Goal: Task Accomplishment & Management: Manage account settings

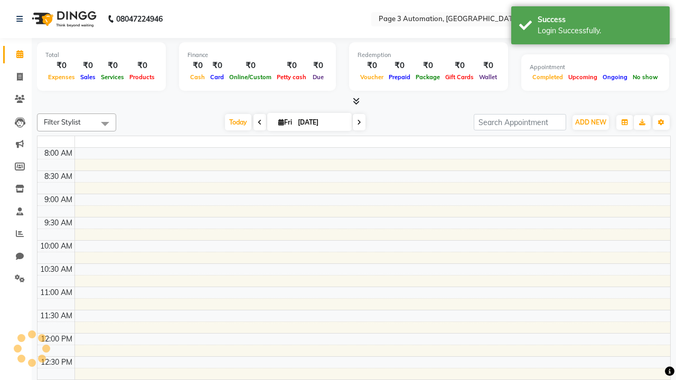
select select "en"
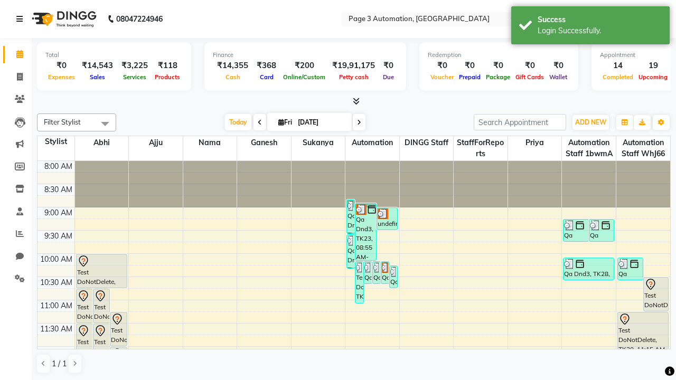
click at [22, 19] on icon at bounding box center [19, 18] width 6 height 7
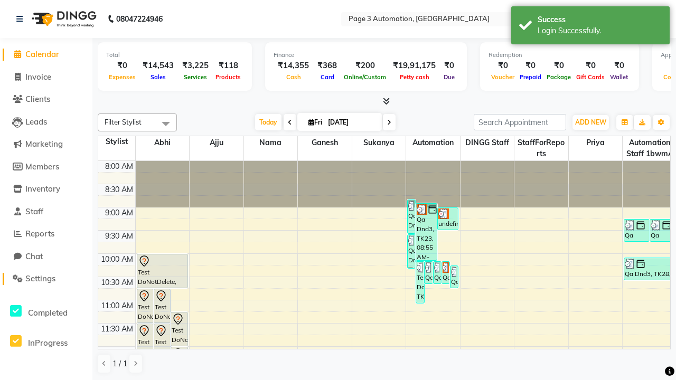
click at [46, 279] on span "Settings" at bounding box center [40, 278] width 30 height 10
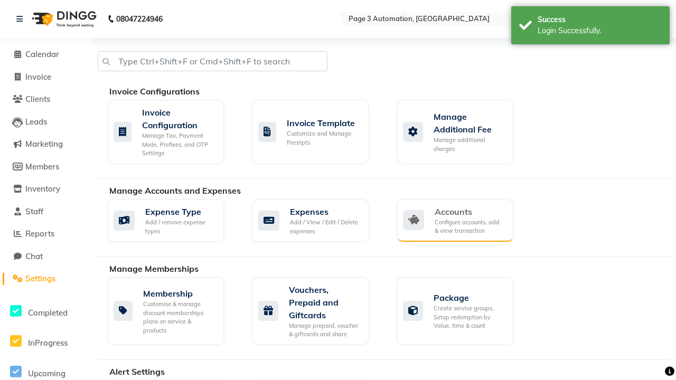
click at [469, 211] on div "Accounts" at bounding box center [469, 211] width 70 height 13
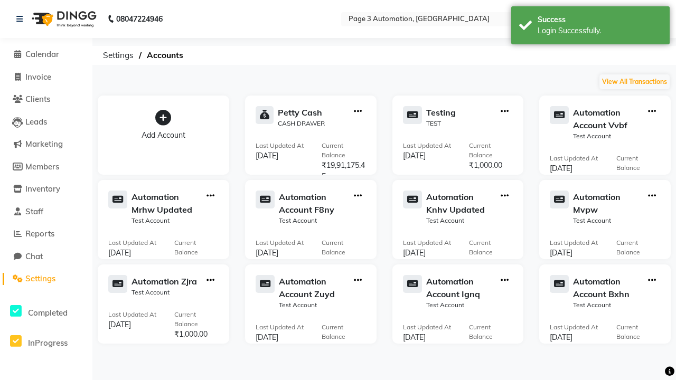
click at [163, 118] on icon at bounding box center [163, 118] width 16 height 16
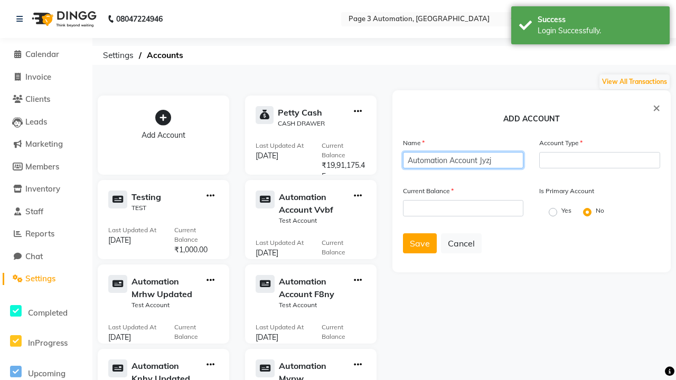
type input "Automation Account Jyzj"
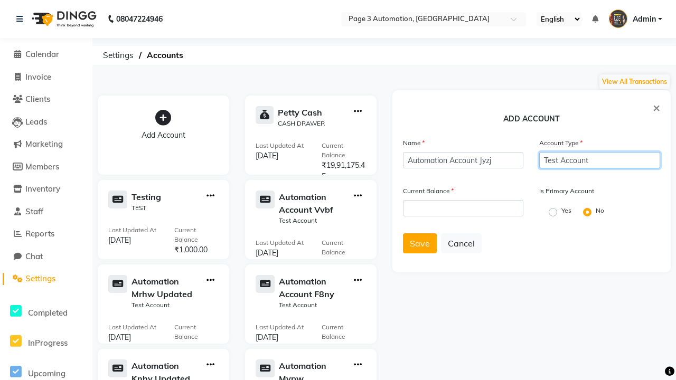
type input "Test Account"
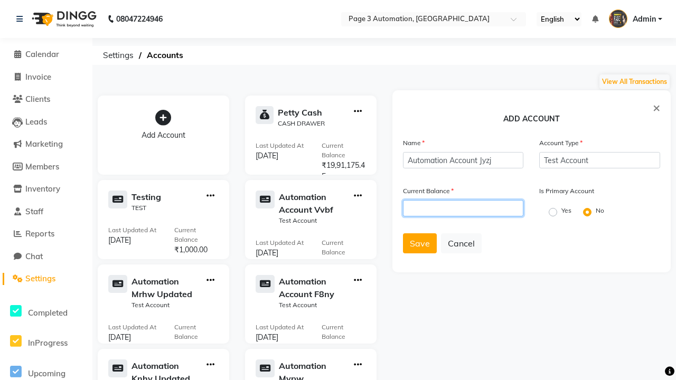
type input "1000"
click at [419, 243] on span "Save" at bounding box center [420, 243] width 20 height 11
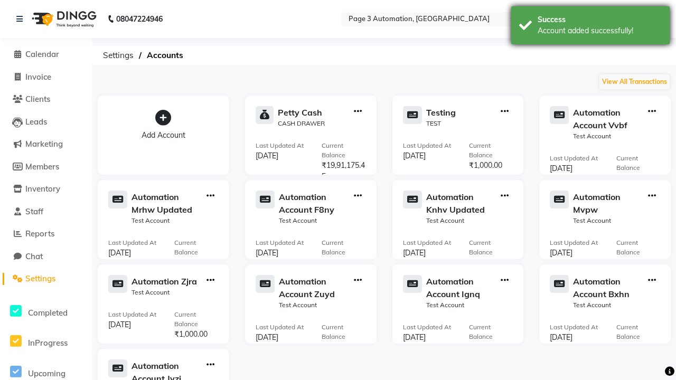
click at [590, 27] on div "Account added successfully!" at bounding box center [599, 30] width 124 height 11
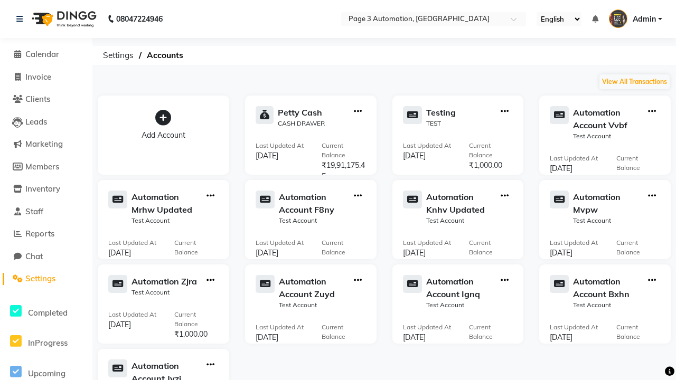
click at [210, 365] on icon "button" at bounding box center [210, 365] width 8 height 1
click at [210, 343] on div "View Transaction" at bounding box center [210, 342] width 56 height 11
select select "8435"
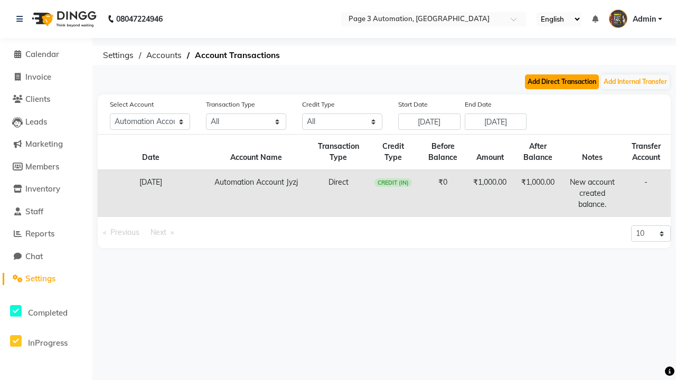
click at [562, 82] on button "Add Direct Transaction" at bounding box center [562, 81] width 74 height 15
select select "direct"
select select "8435"
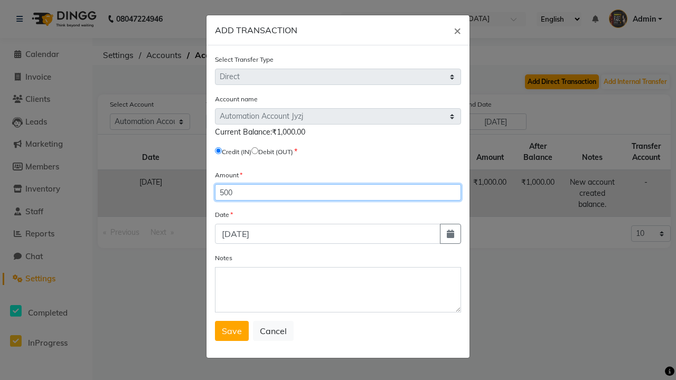
type input "500"
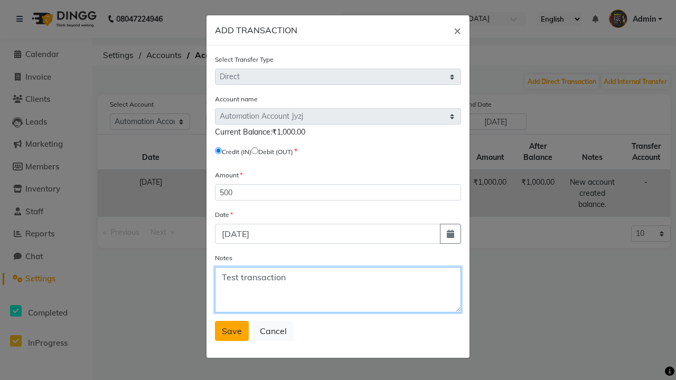
type textarea "Test transaction"
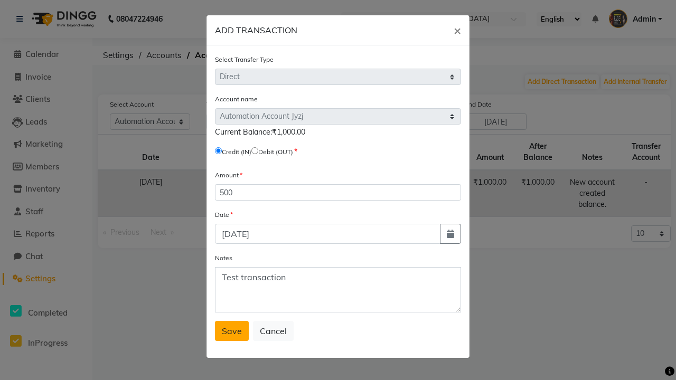
click at [232, 331] on span "Save" at bounding box center [232, 331] width 20 height 11
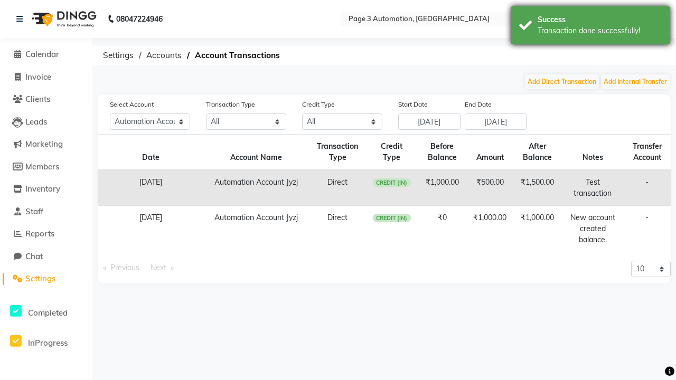
click at [590, 27] on div "Transaction done successfully!" at bounding box center [599, 30] width 124 height 11
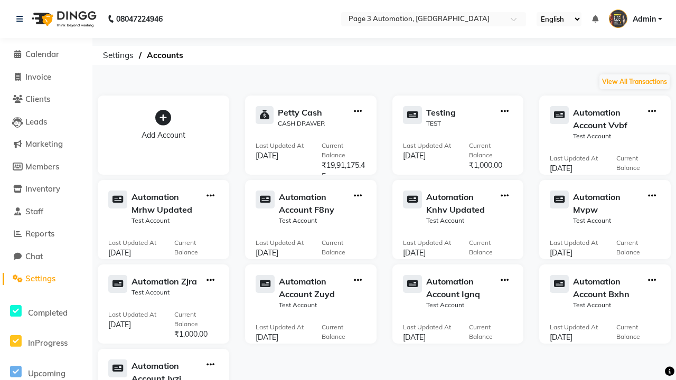
click at [210, 365] on icon "button" at bounding box center [210, 365] width 8 height 1
click at [210, 303] on div "Delete Account" at bounding box center [210, 303] width 56 height 11
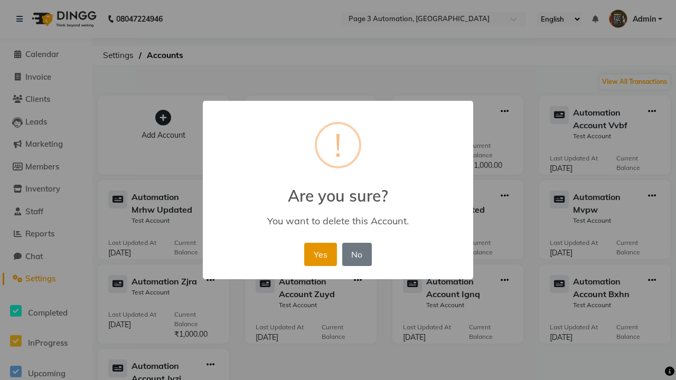
click at [320, 254] on button "Yes" at bounding box center [320, 254] width 32 height 23
